Goal: Check status: Check status

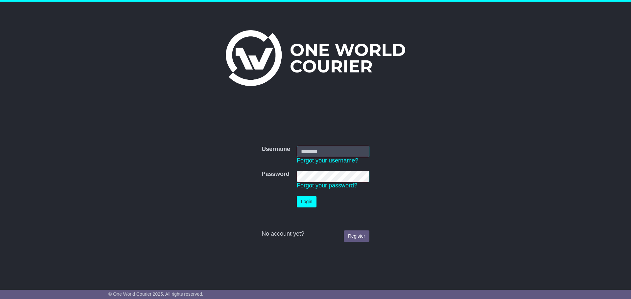
type input "**********"
click at [309, 204] on button "Login" at bounding box center [307, 202] width 20 height 12
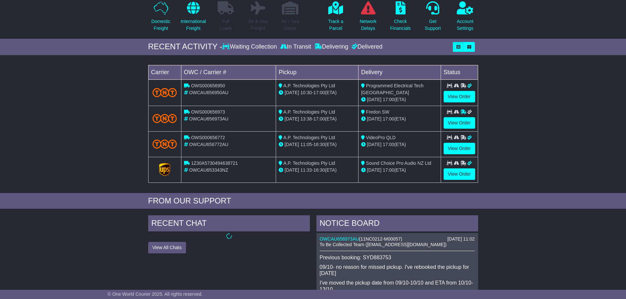
scroll to position [131, 0]
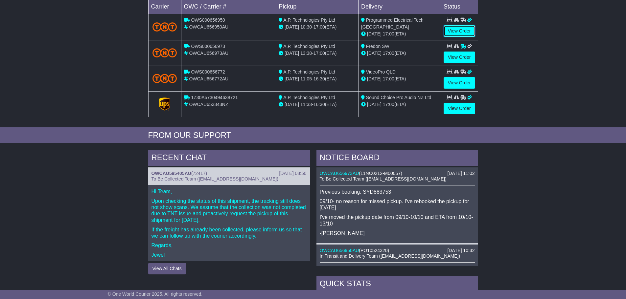
click at [460, 33] on link "View Order" at bounding box center [460, 31] width 32 height 12
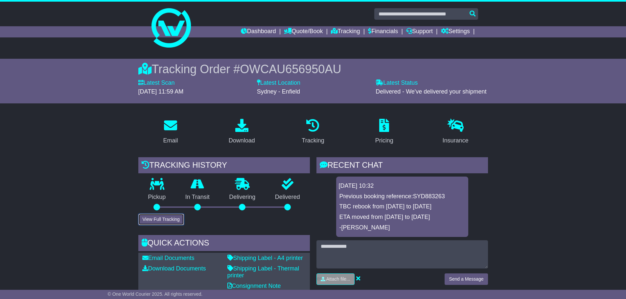
click at [161, 220] on button "View Full Tracking" at bounding box center [161, 220] width 46 height 12
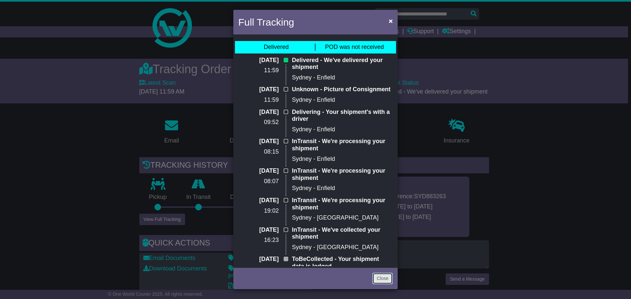
click at [384, 278] on link "Close" at bounding box center [382, 279] width 20 height 12
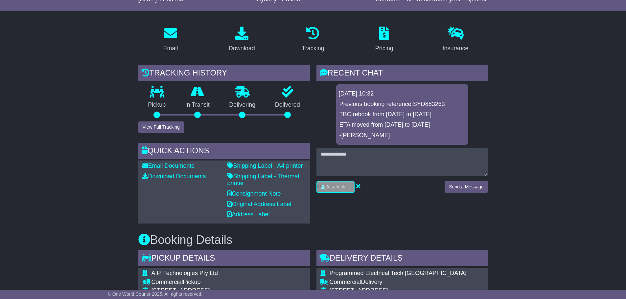
scroll to position [131, 0]
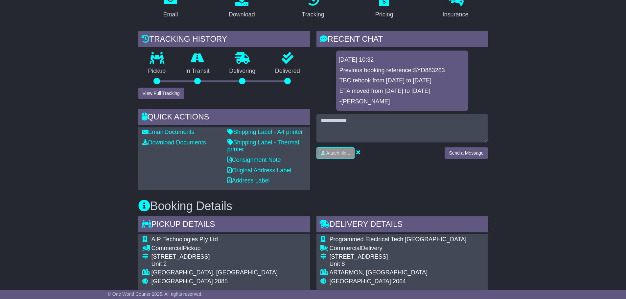
scroll to position [0, 0]
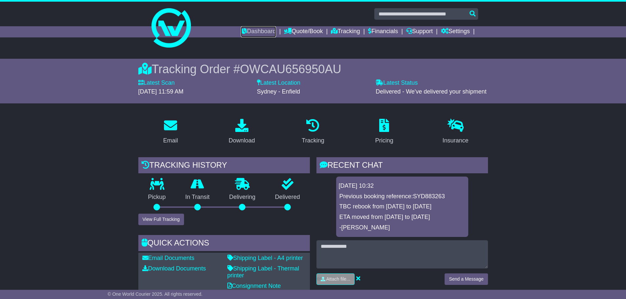
click at [243, 27] on link "Dashboard" at bounding box center [258, 31] width 35 height 11
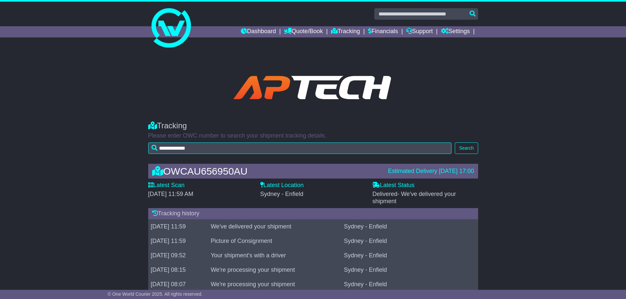
click at [540, 108] on div "**********" at bounding box center [313, 197] width 626 height 297
drag, startPoint x: 496, startPoint y: 173, endPoint x: 495, endPoint y: 168, distance: 4.3
click at [495, 168] on div "OWCAU656950AU Estimated Delivery 13 Oct 2025 17:00 Latest Scan 13 October 2025 …" at bounding box center [313, 251] width 626 height 188
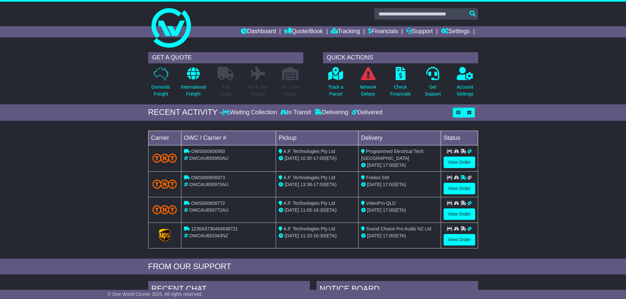
click at [541, 204] on div "Loading... No bookings found Carrier OWC / Carrier # Pickup Delivery Status OWS…" at bounding box center [313, 191] width 626 height 135
click at [465, 165] on link "View Order" at bounding box center [460, 163] width 32 height 12
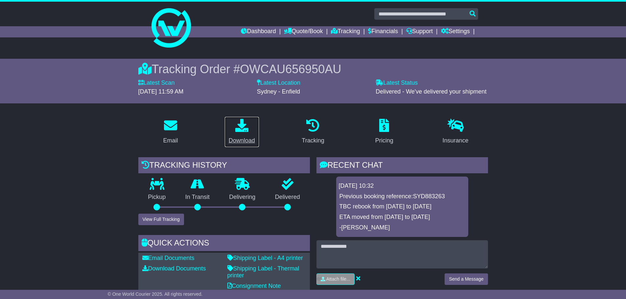
click at [237, 125] on icon at bounding box center [241, 125] width 13 height 13
